Goal: Navigation & Orientation: Find specific page/section

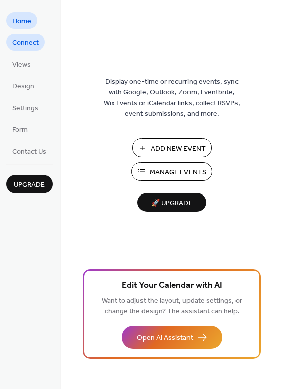
click at [23, 44] on span "Connect" at bounding box center [25, 43] width 27 height 11
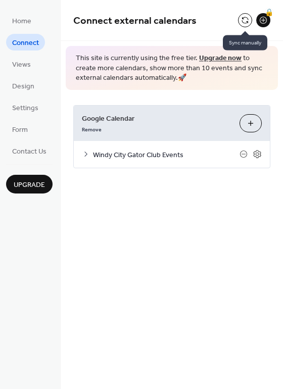
click at [243, 21] on button at bounding box center [245, 20] width 14 height 14
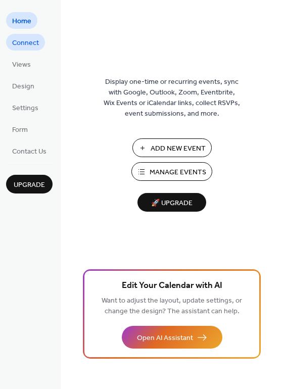
click at [27, 46] on span "Connect" at bounding box center [25, 43] width 27 height 11
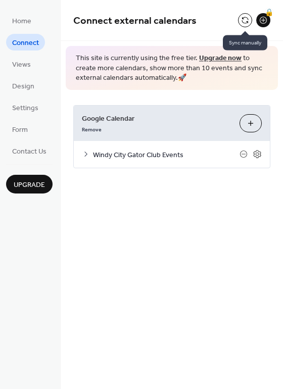
click at [246, 20] on button at bounding box center [245, 20] width 14 height 14
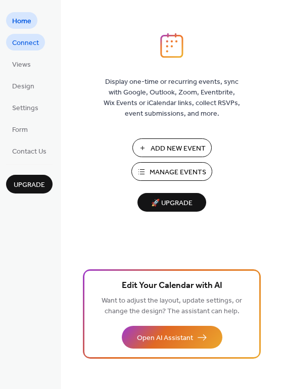
click at [27, 39] on span "Connect" at bounding box center [25, 43] width 27 height 11
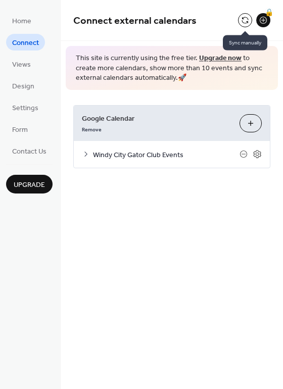
click at [243, 20] on button at bounding box center [245, 20] width 14 height 14
